Goal: Transaction & Acquisition: Purchase product/service

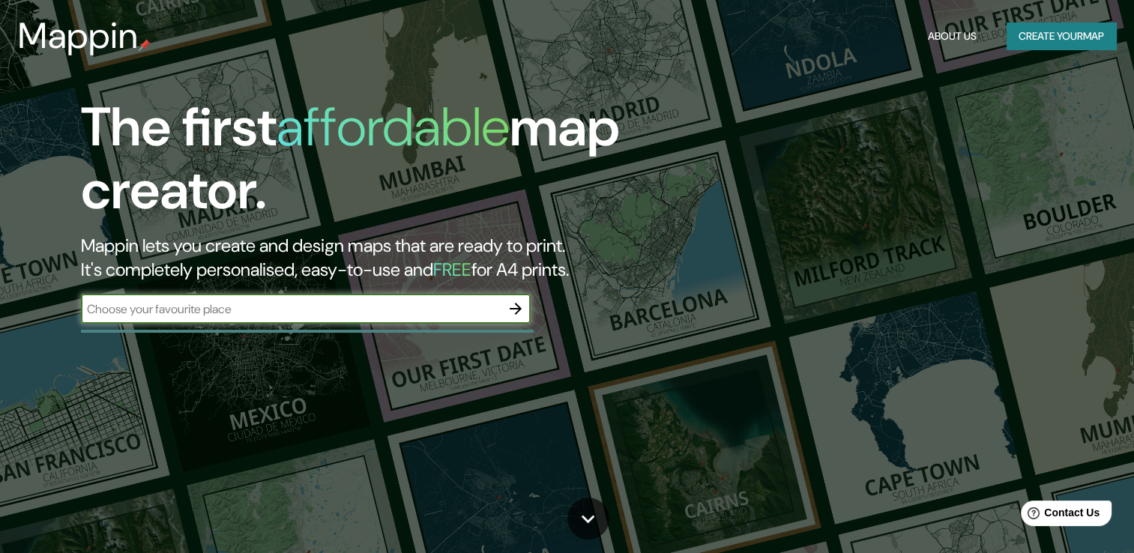
click at [1066, 28] on button "Create your map" at bounding box center [1061, 36] width 109 height 28
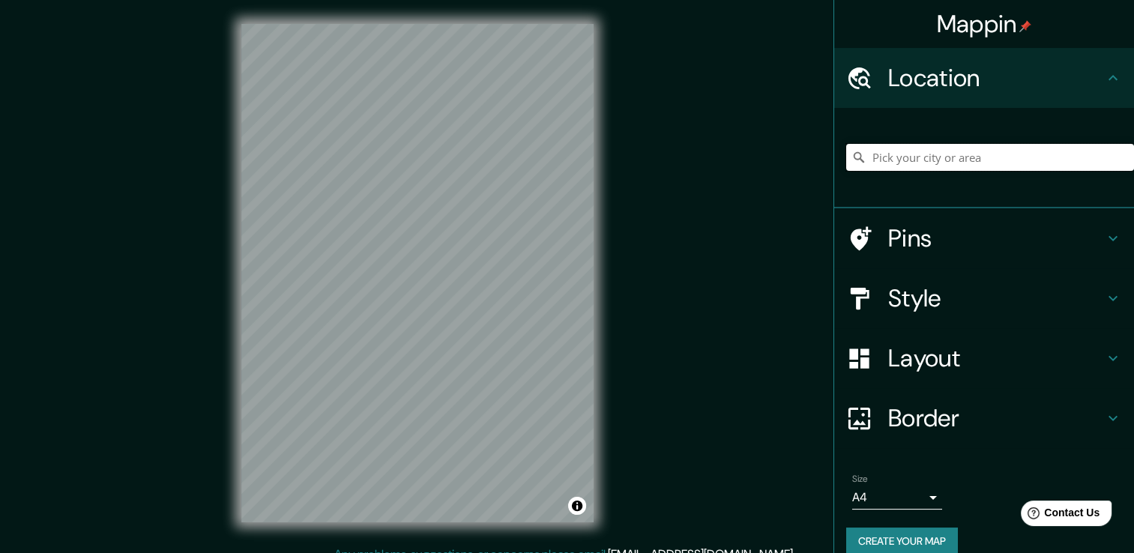
click at [926, 162] on input "Pick your city or area" at bounding box center [990, 157] width 288 height 27
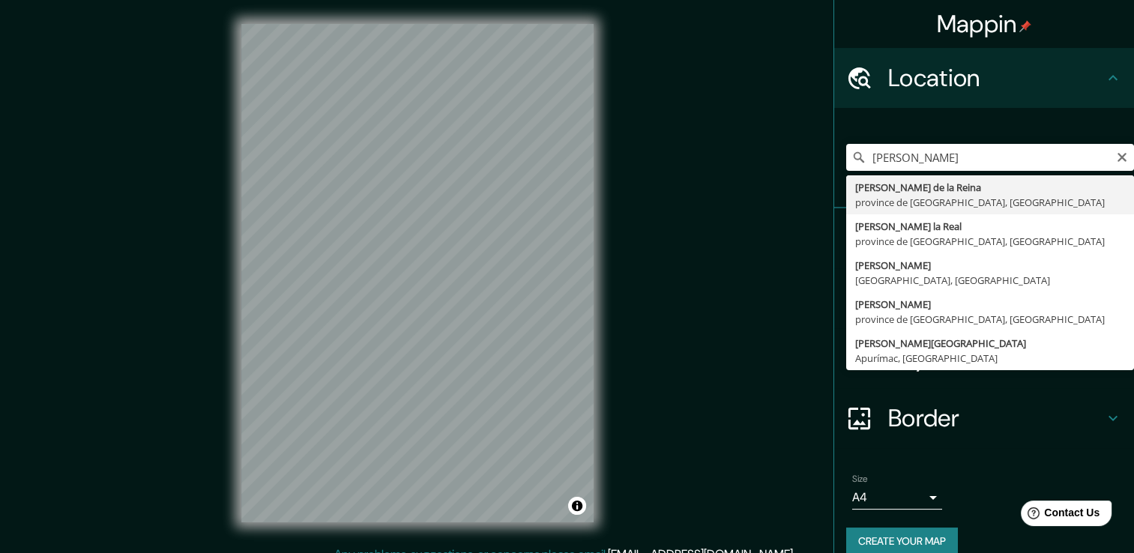
type input "[PERSON_NAME][GEOGRAPHIC_DATA], province de [GEOGRAPHIC_DATA], [GEOGRAPHIC_DATA]"
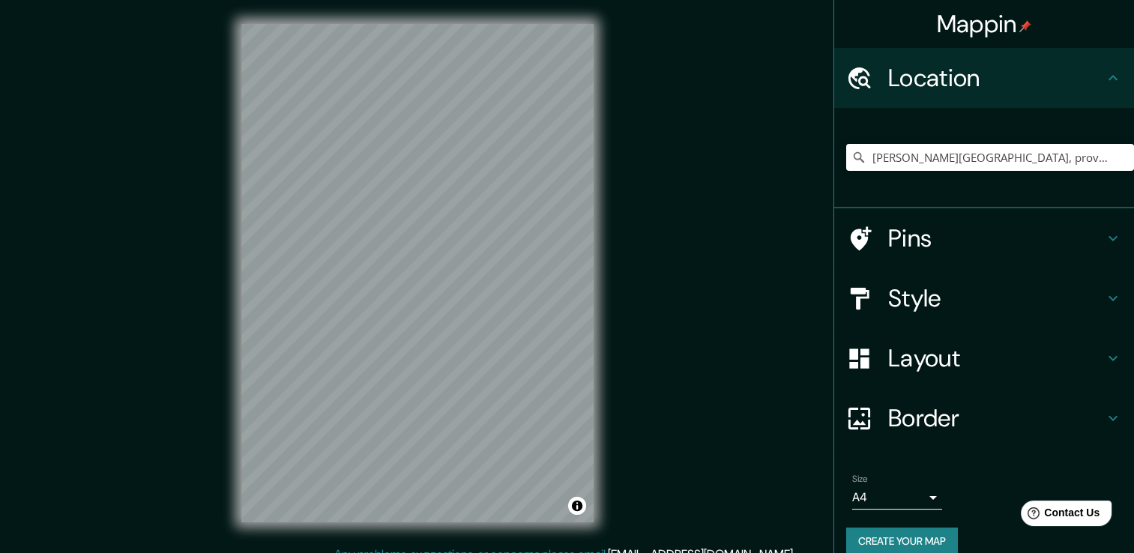
click at [887, 496] on body "Mappin Location [PERSON_NAME][GEOGRAPHIC_DATA], province de [GEOGRAPHIC_DATA], …" at bounding box center [567, 276] width 1134 height 553
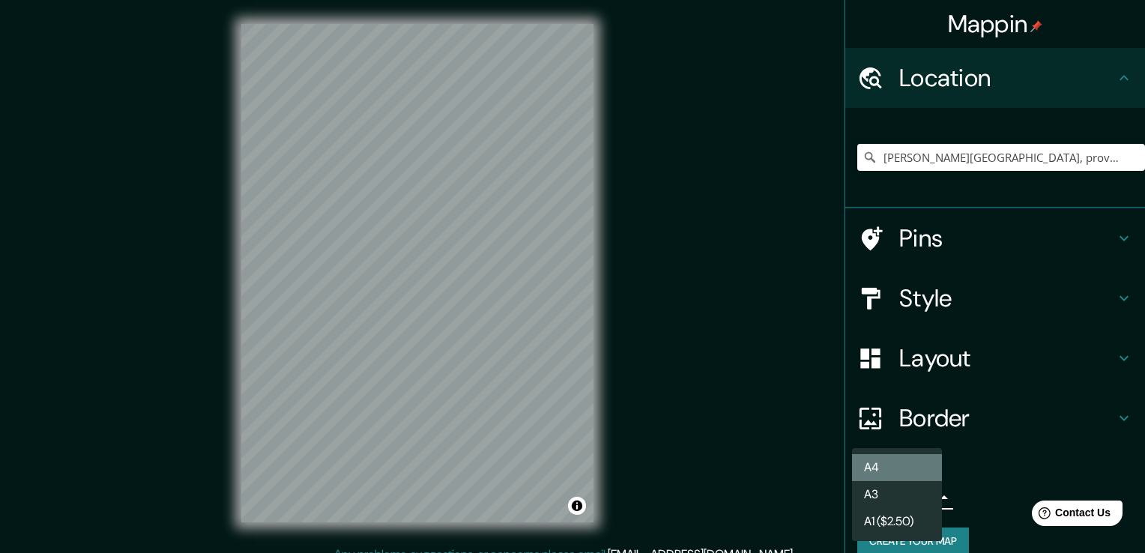
click at [882, 467] on li "A4" at bounding box center [897, 467] width 90 height 27
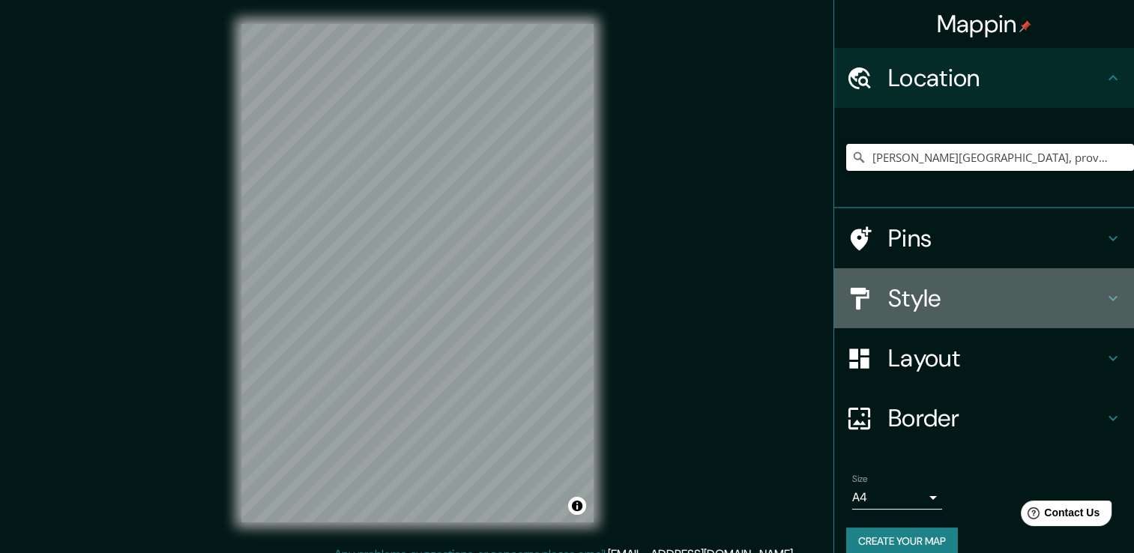
click at [956, 302] on h4 "Style" at bounding box center [996, 298] width 216 height 30
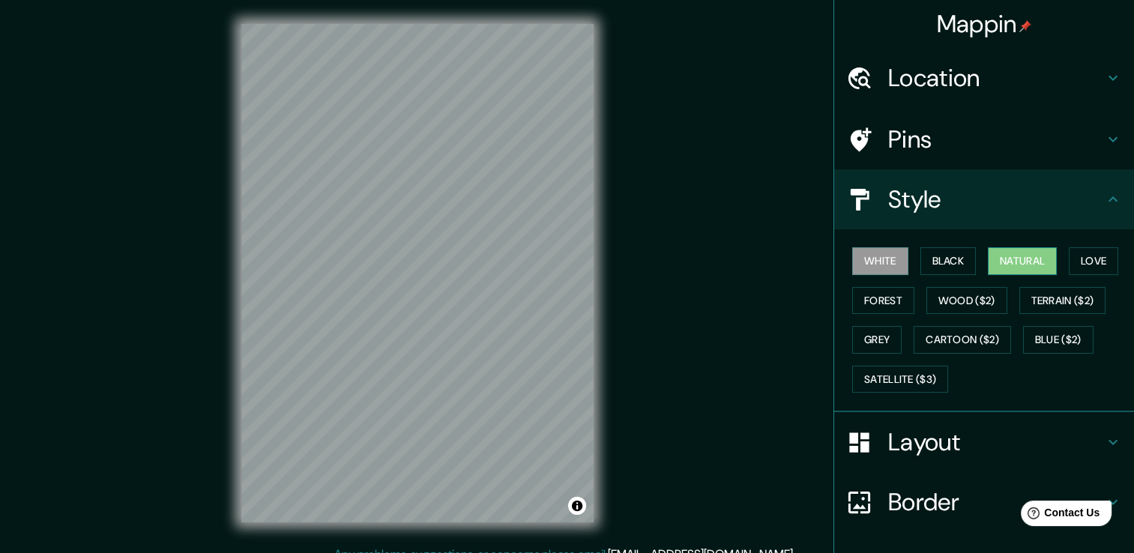
click at [1019, 265] on button "Natural" at bounding box center [1022, 261] width 69 height 28
click at [1039, 301] on button "Terrain ($2)" at bounding box center [1062, 301] width 87 height 28
click at [1007, 253] on button "Natural" at bounding box center [1022, 261] width 69 height 28
click at [899, 133] on h4 "Pins" at bounding box center [996, 139] width 216 height 30
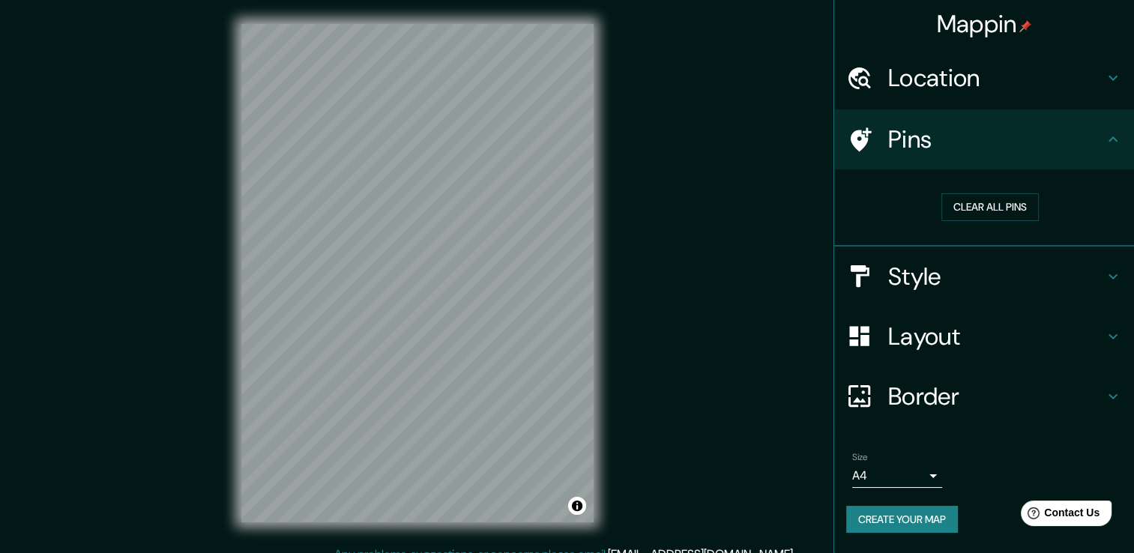
click at [821, 467] on div "Mappin Location [PERSON_NAME][GEOGRAPHIC_DATA], province de [GEOGRAPHIC_DATA], …" at bounding box center [567, 285] width 1134 height 570
click at [747, 339] on div "Mappin Location [PERSON_NAME][GEOGRAPHIC_DATA], province de [GEOGRAPHIC_DATA], …" at bounding box center [567, 285] width 1134 height 570
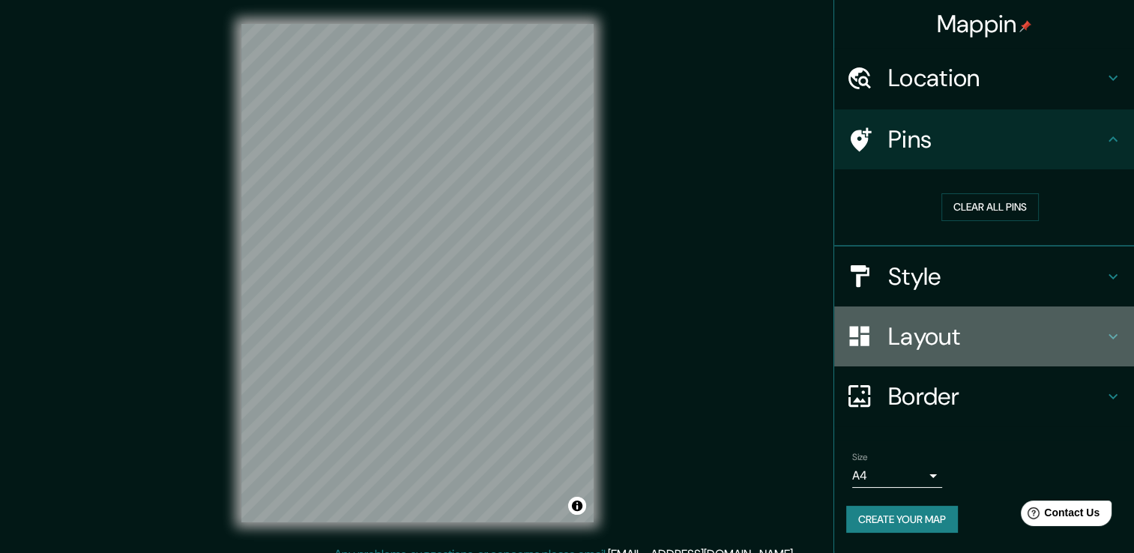
drag, startPoint x: 929, startPoint y: 313, endPoint x: 926, endPoint y: 328, distance: 15.5
click at [926, 327] on div "Layout" at bounding box center [984, 337] width 300 height 60
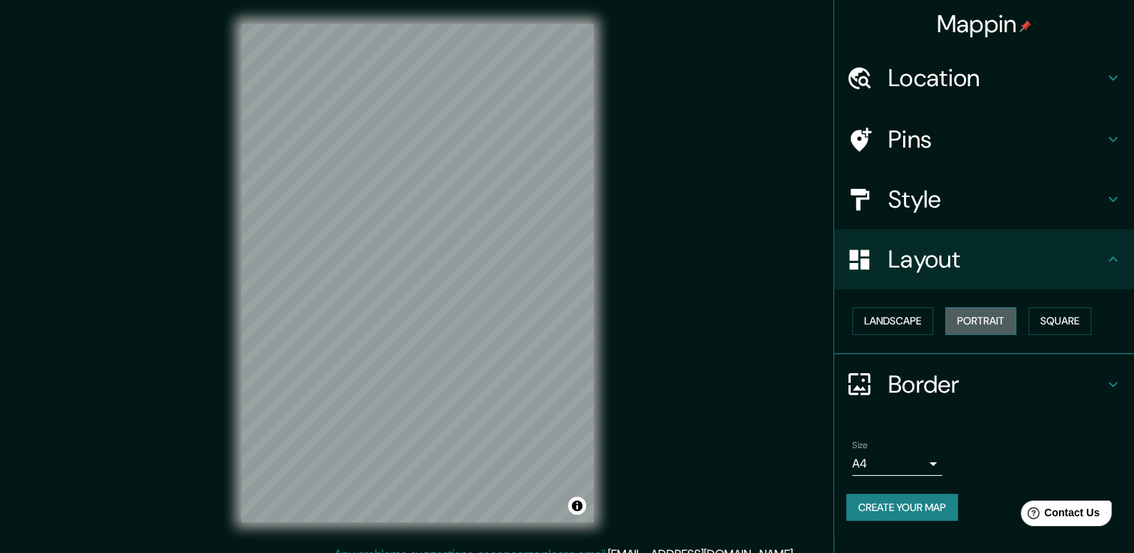
click at [980, 315] on button "Portrait" at bounding box center [980, 321] width 71 height 28
click at [897, 325] on button "Landscape" at bounding box center [892, 321] width 81 height 28
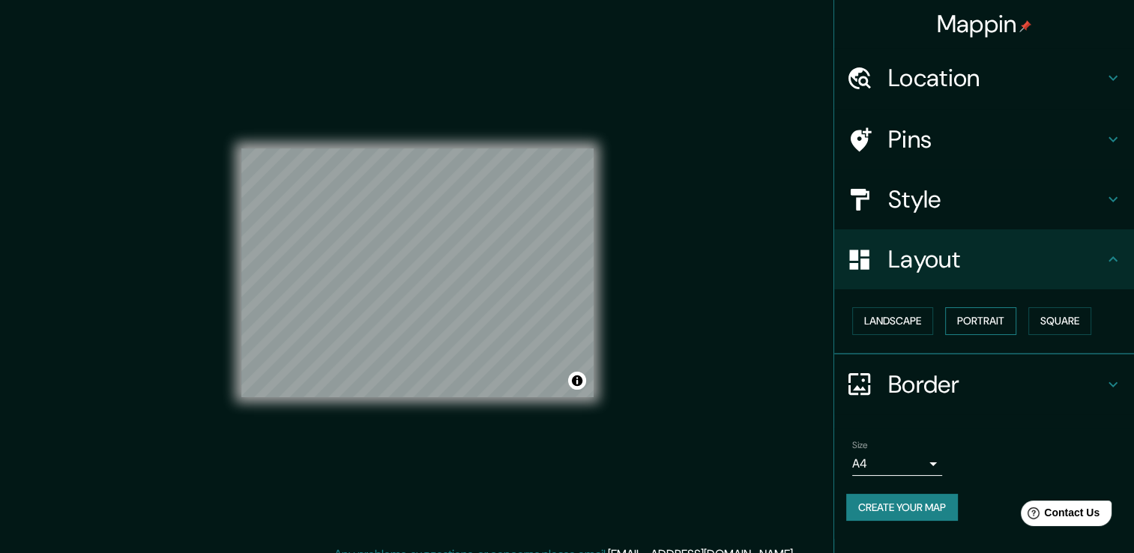
click at [968, 319] on button "Portrait" at bounding box center [980, 321] width 71 height 28
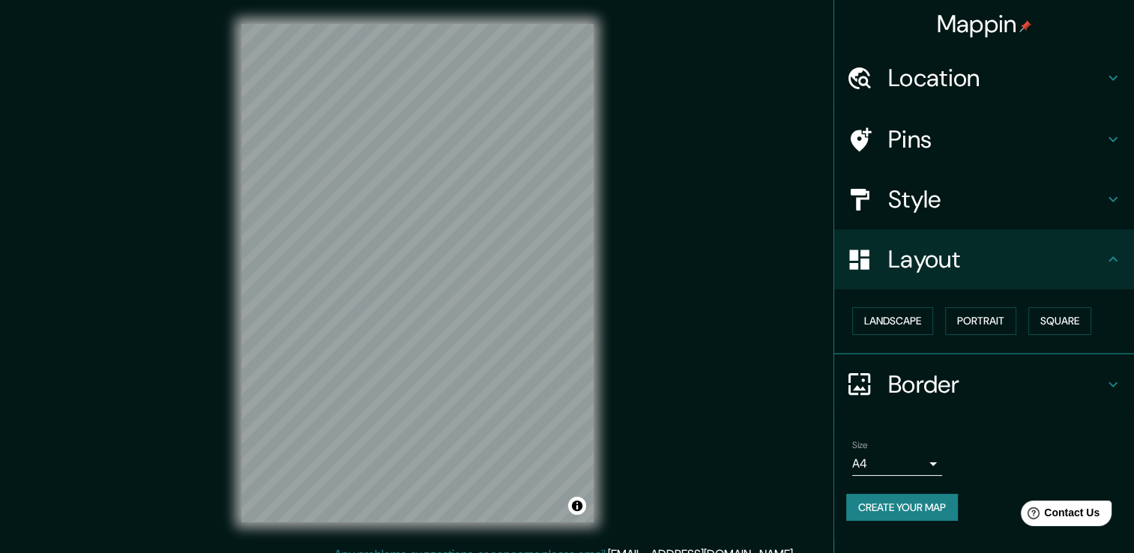
click at [986, 382] on h4 "Border" at bounding box center [996, 385] width 216 height 30
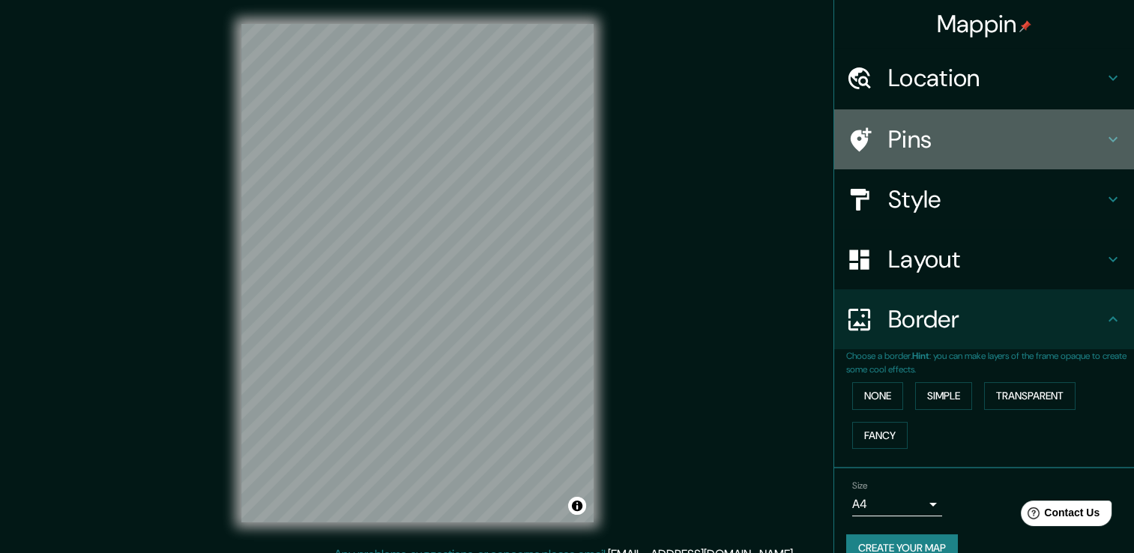
drag, startPoint x: 926, startPoint y: 118, endPoint x: 929, endPoint y: 132, distance: 13.8
click at [927, 122] on div "Pins" at bounding box center [984, 139] width 300 height 60
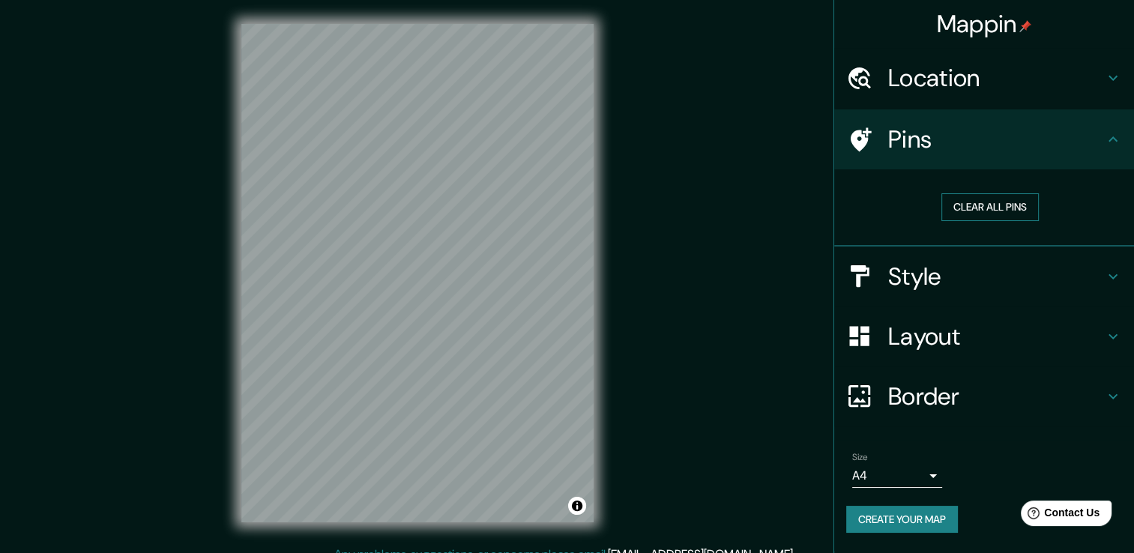
click at [968, 212] on button "Clear all pins" at bounding box center [989, 207] width 97 height 28
click at [968, 205] on button "Clear all pins" at bounding box center [989, 207] width 97 height 28
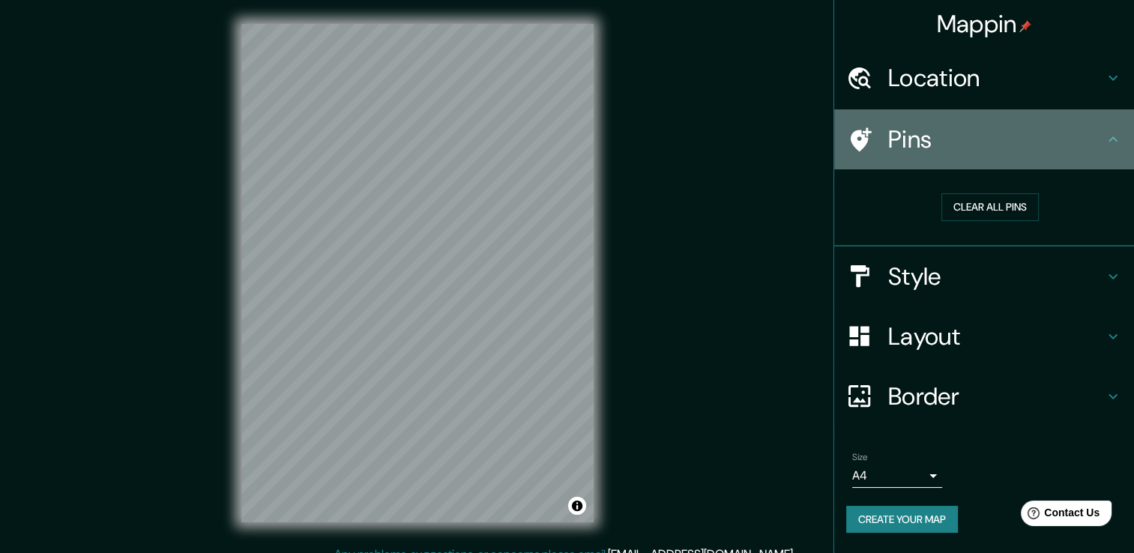
click at [908, 144] on h4 "Pins" at bounding box center [996, 139] width 216 height 30
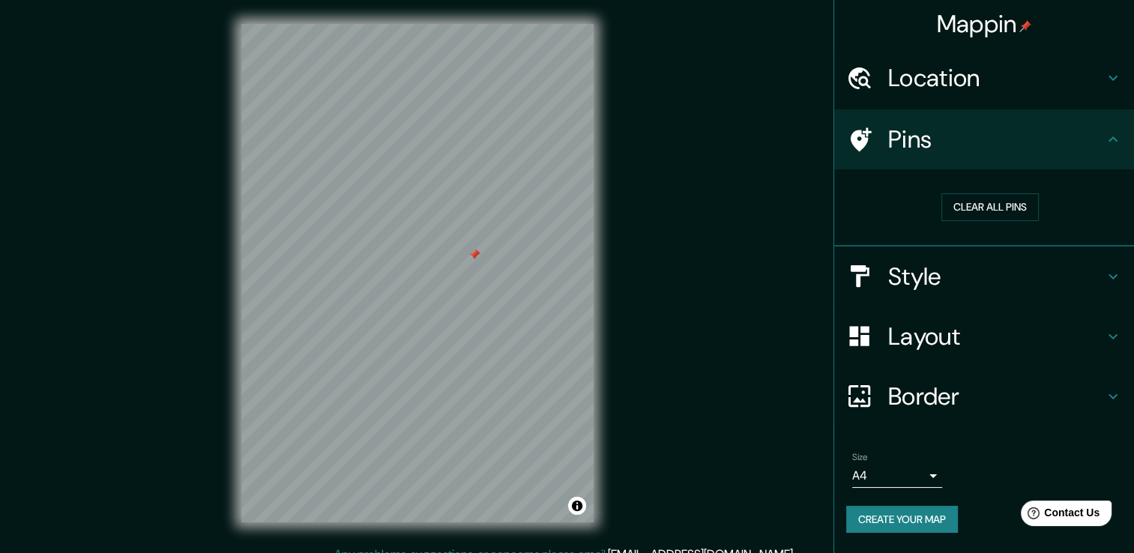
drag, startPoint x: 462, startPoint y: 244, endPoint x: 474, endPoint y: 258, distance: 17.6
click at [474, 258] on div at bounding box center [474, 255] width 12 height 12
click at [468, 260] on div at bounding box center [471, 257] width 12 height 12
drag, startPoint x: 627, startPoint y: 238, endPoint x: 510, endPoint y: 162, distance: 139.7
click at [510, 24] on div at bounding box center [417, 24] width 352 height 0
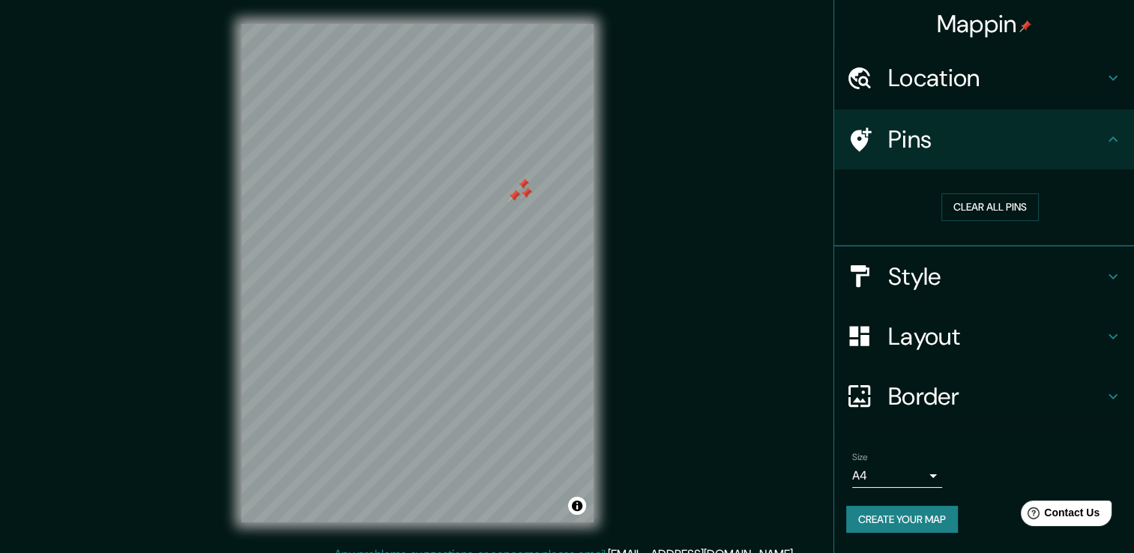
drag, startPoint x: 509, startPoint y: 163, endPoint x: 515, endPoint y: 191, distance: 29.1
click at [515, 191] on div at bounding box center [514, 196] width 12 height 12
click at [959, 202] on button "Clear all pins" at bounding box center [989, 207] width 97 height 28
click at [615, 276] on div "© Mapbox © OpenStreetMap Improve this map" at bounding box center [417, 273] width 400 height 546
click at [929, 124] on h4 "Pins" at bounding box center [996, 139] width 216 height 30
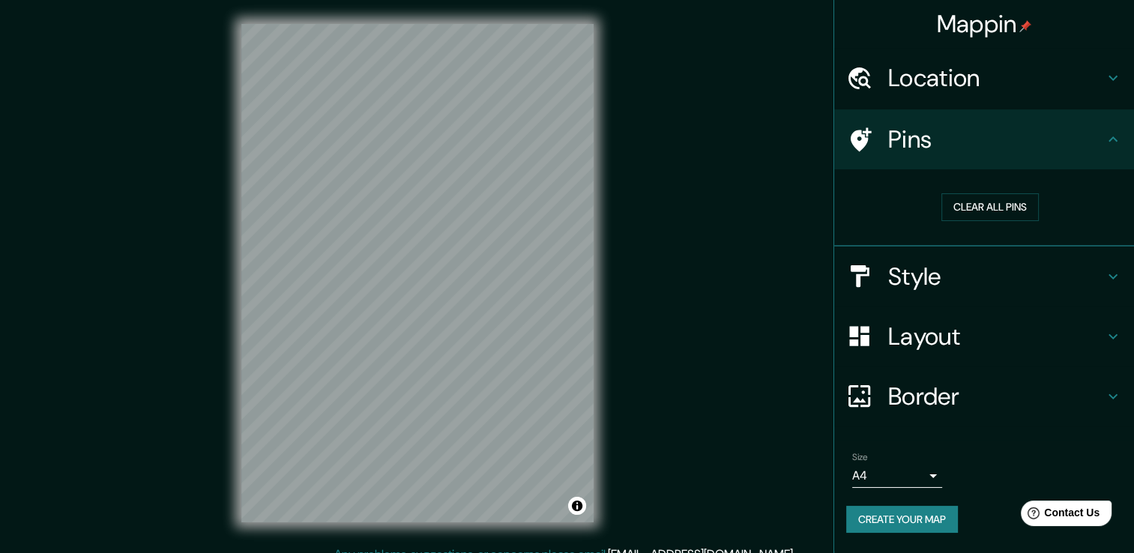
click at [920, 73] on h4 "Location" at bounding box center [996, 78] width 216 height 30
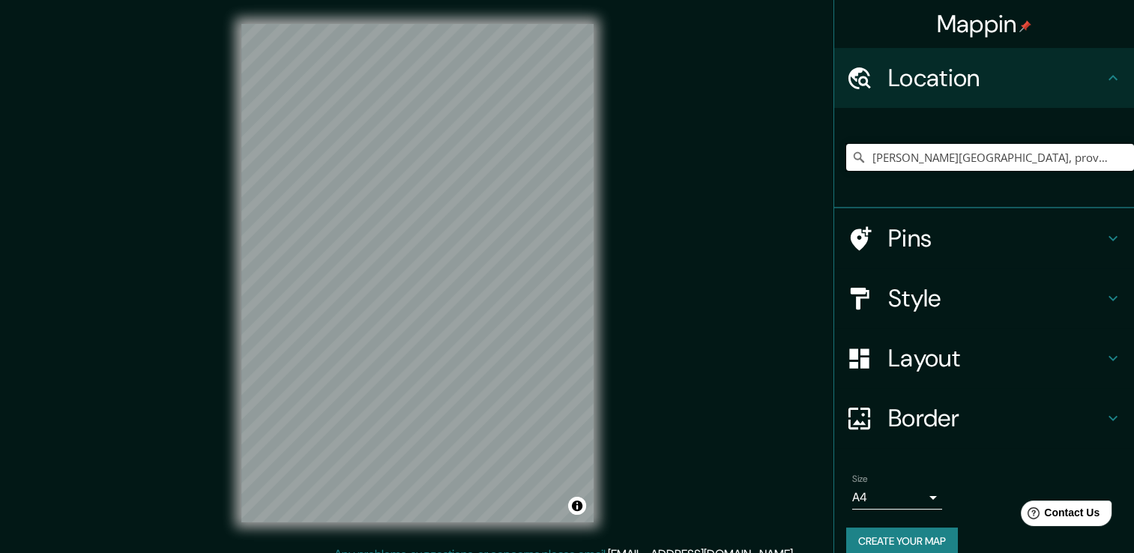
scroll to position [0, 24]
drag, startPoint x: 1003, startPoint y: 158, endPoint x: 1148, endPoint y: 142, distance: 145.6
click at [1133, 142] on html "Mappin Location [PERSON_NAME][GEOGRAPHIC_DATA], province de [GEOGRAPHIC_DATA], …" at bounding box center [567, 276] width 1134 height 553
click at [1116, 156] on icon "Clear" at bounding box center [1122, 157] width 12 height 12
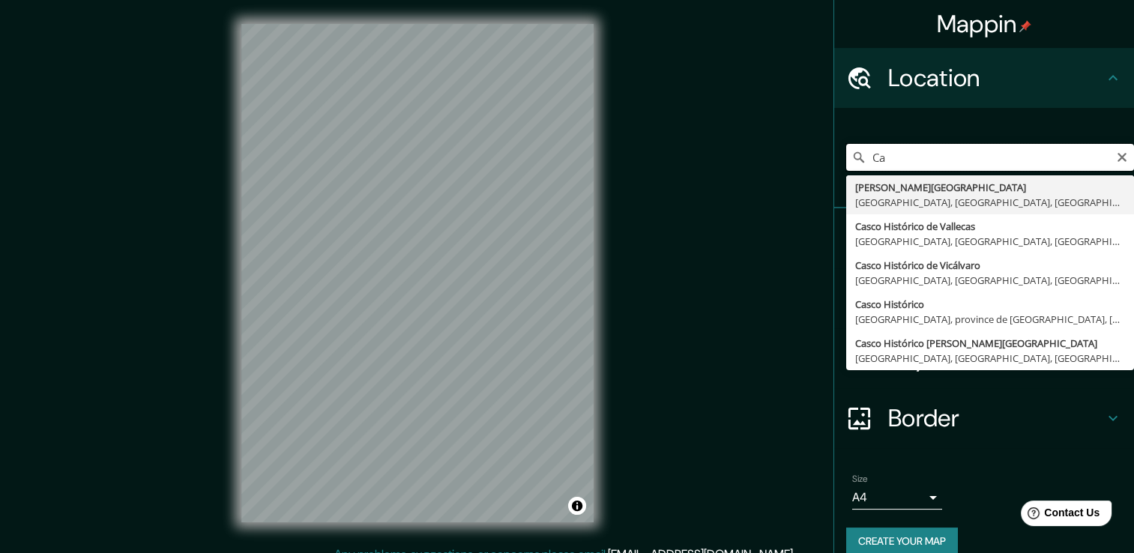
type input "C"
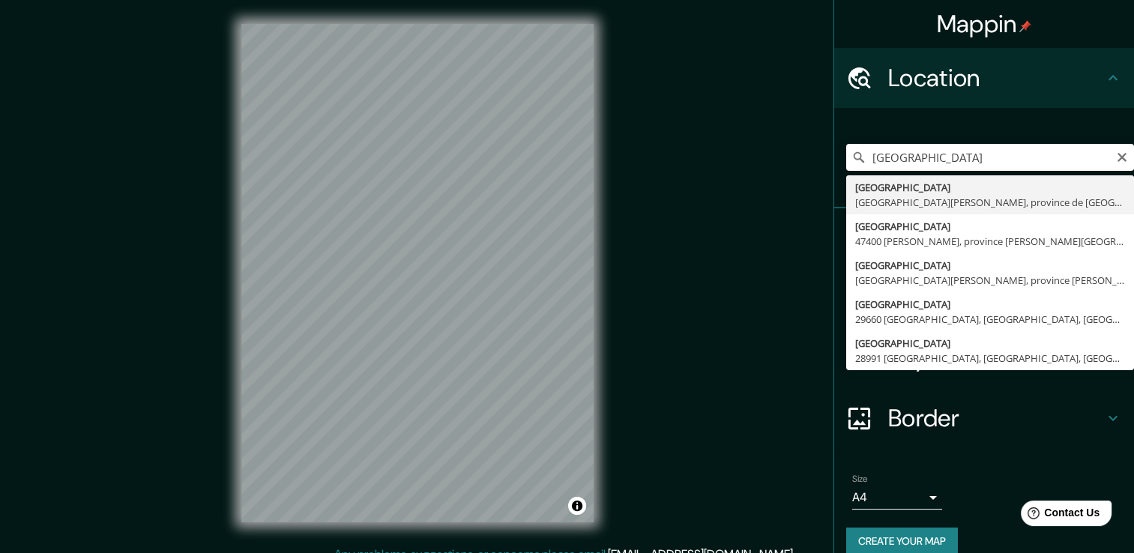
type input "[GEOGRAPHIC_DATA][PERSON_NAME], province de [GEOGRAPHIC_DATA], [GEOGRAPHIC_DATA]"
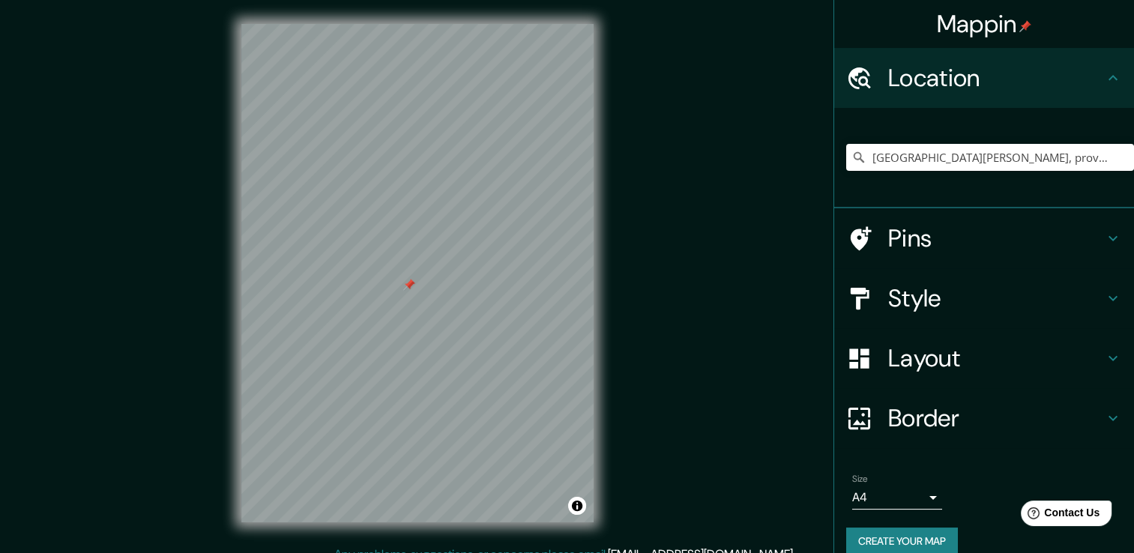
click at [917, 292] on h4 "Style" at bounding box center [996, 298] width 216 height 30
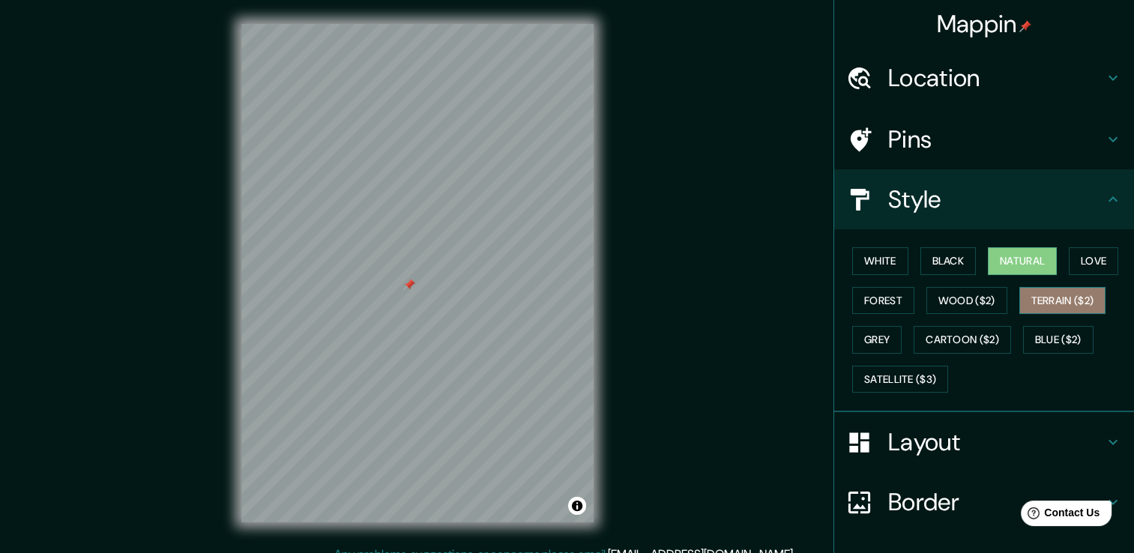
click at [1061, 294] on button "Terrain ($2)" at bounding box center [1062, 301] width 87 height 28
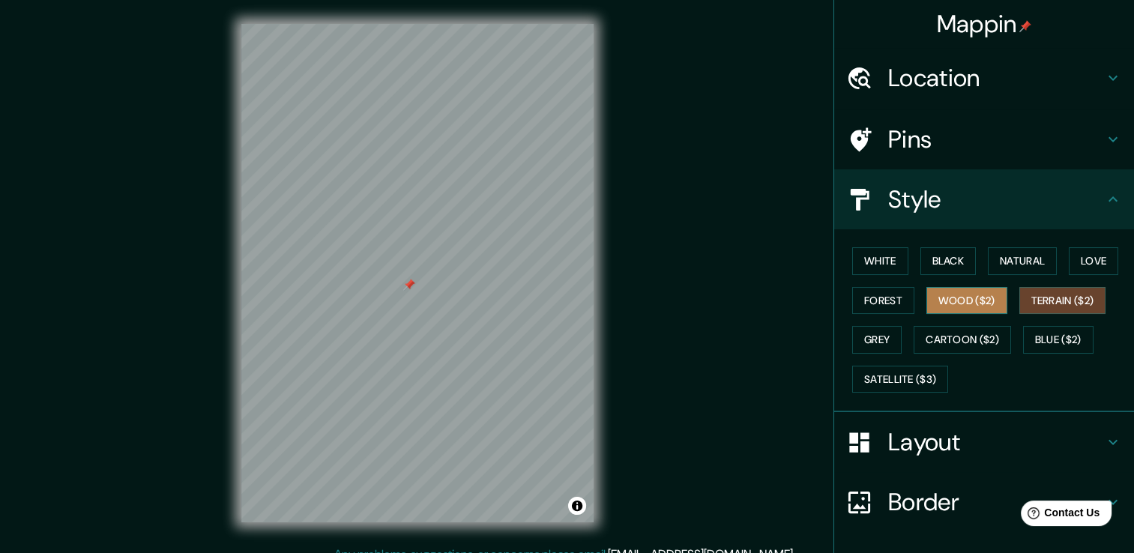
click at [935, 298] on button "Wood ($2)" at bounding box center [966, 301] width 81 height 28
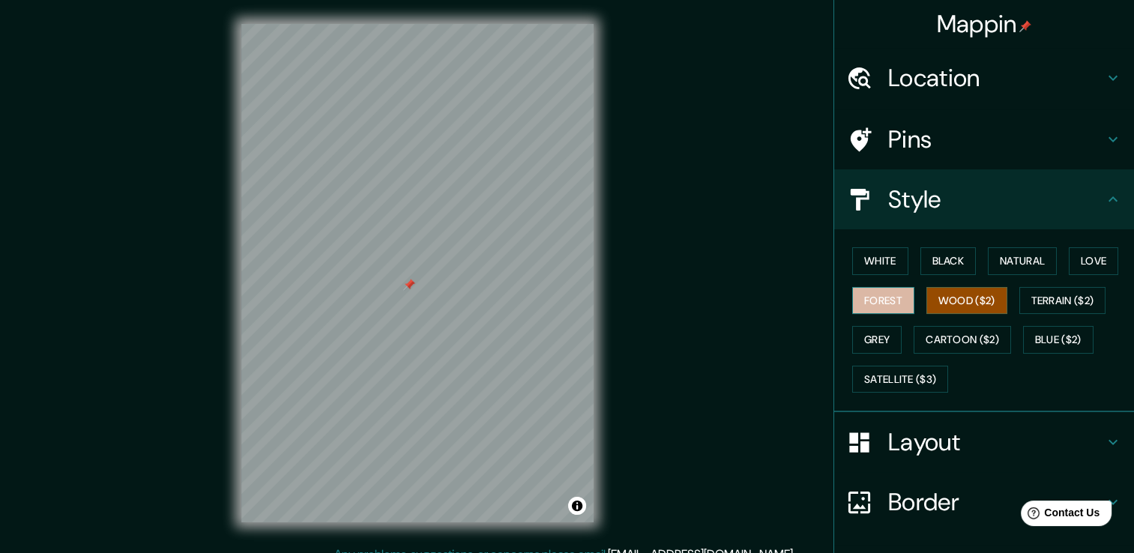
click at [878, 295] on button "Forest" at bounding box center [883, 301] width 62 height 28
click at [950, 294] on button "Wood ($2)" at bounding box center [966, 301] width 81 height 28
